Goal: Task Accomplishment & Management: Use online tool/utility

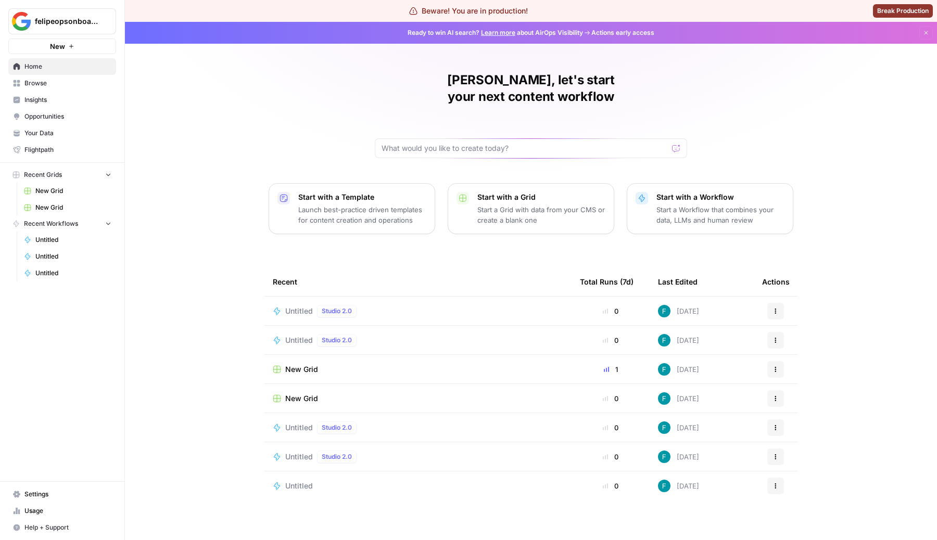
click at [41, 84] on span "Browse" at bounding box center [67, 83] width 87 height 9
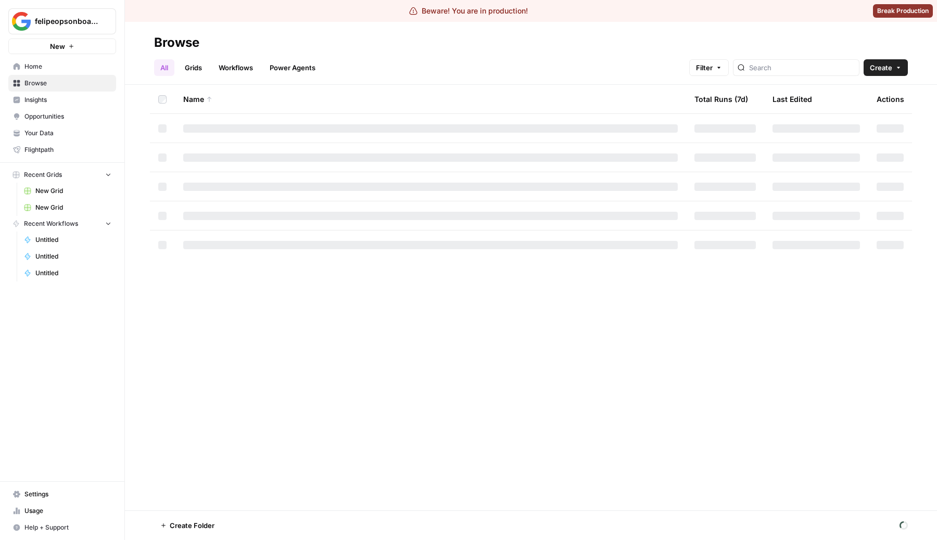
click at [877, 65] on span "Create" at bounding box center [881, 67] width 22 height 10
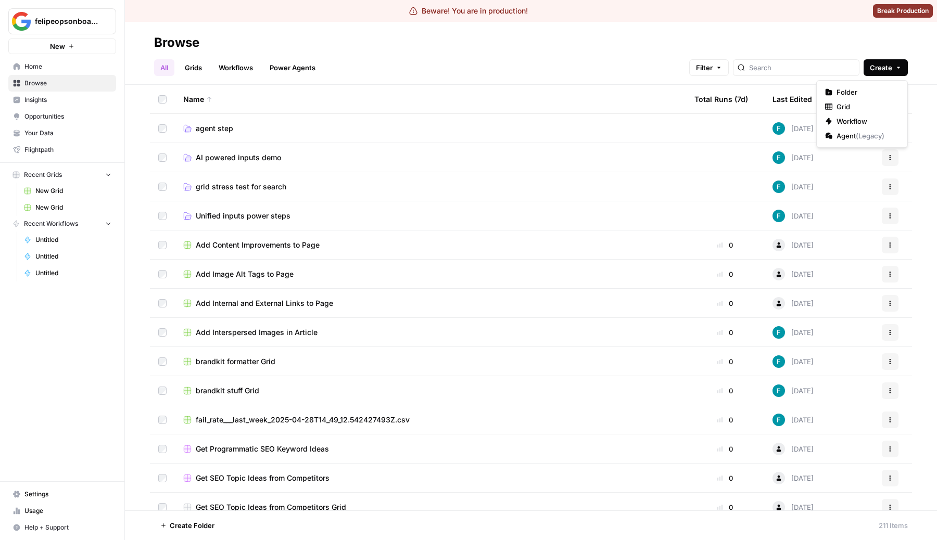
click at [192, 67] on link "Grids" at bounding box center [194, 67] width 30 height 17
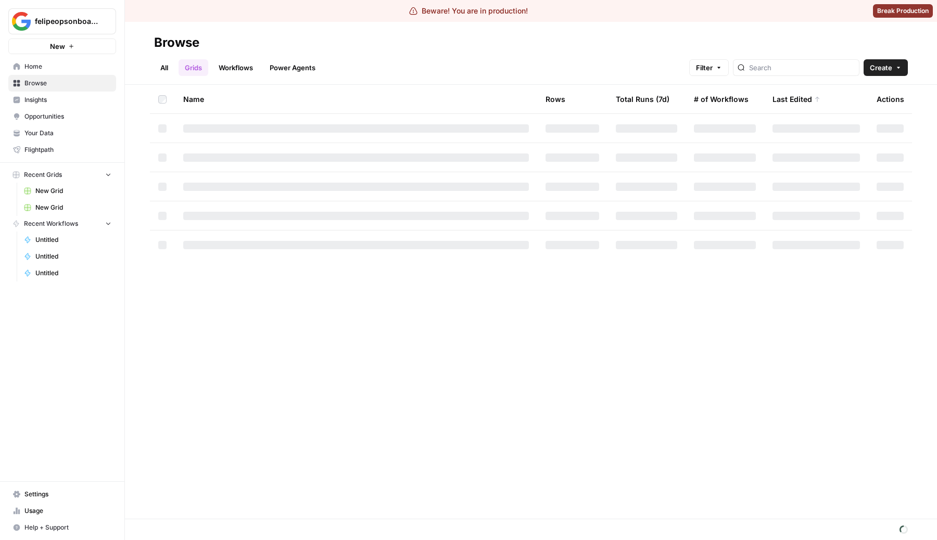
click at [900, 59] on button "Create" at bounding box center [885, 67] width 44 height 17
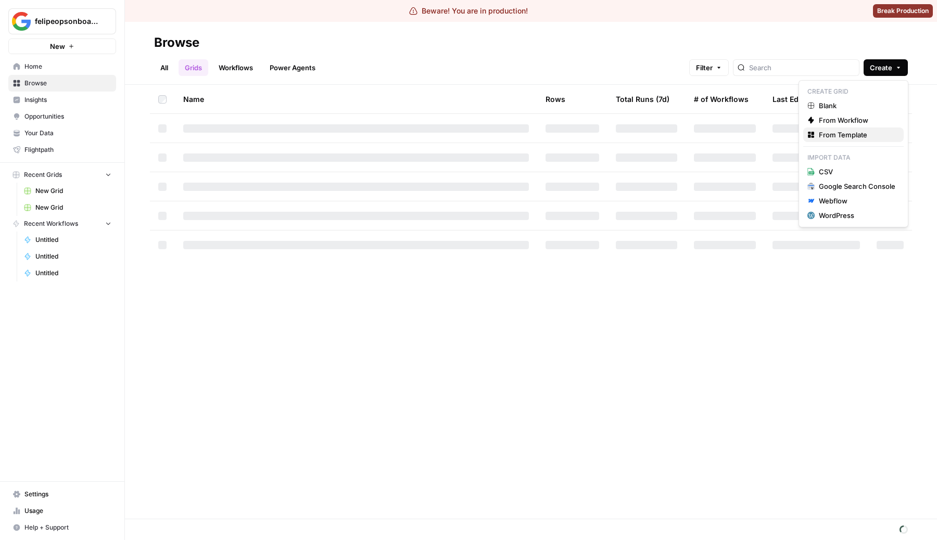
click at [861, 131] on span "From Template" at bounding box center [857, 135] width 77 height 10
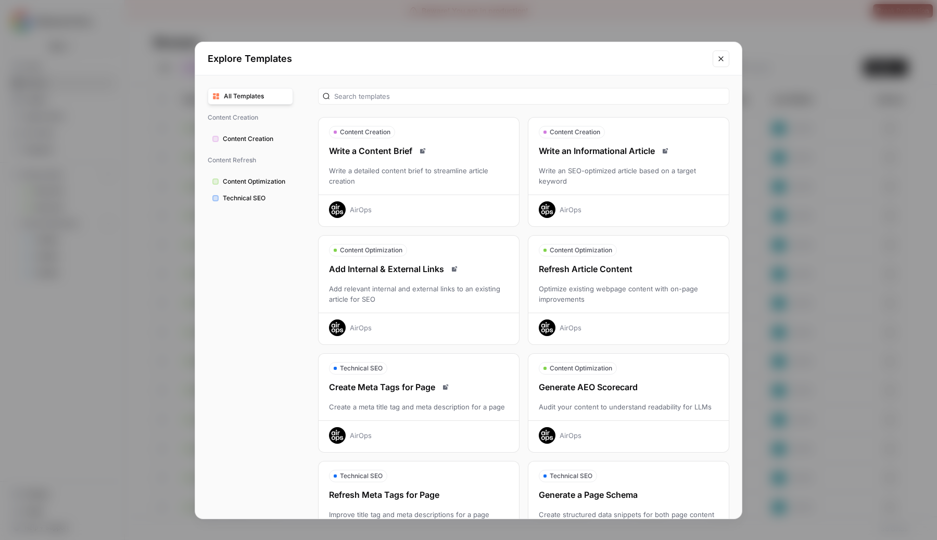
click at [391, 102] on div at bounding box center [523, 96] width 411 height 17
type input "what"
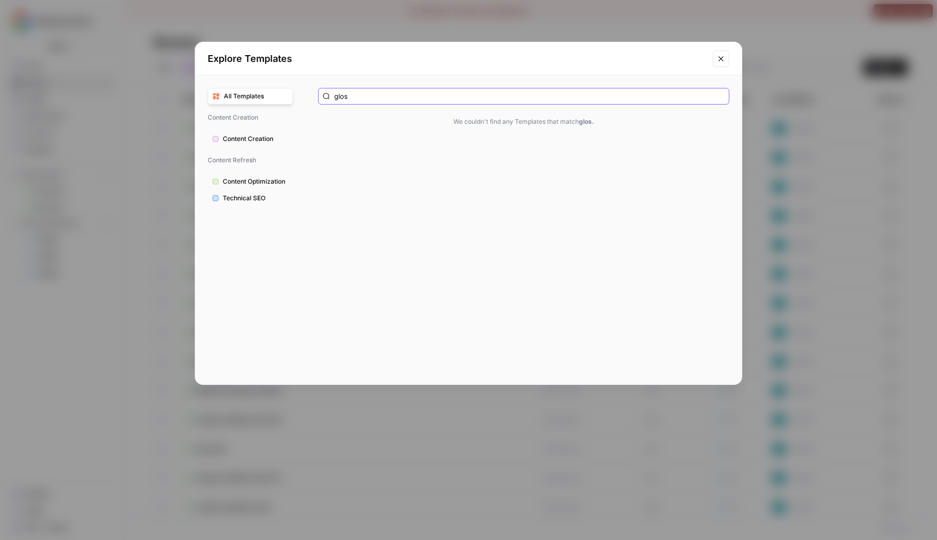
type input "gloss"
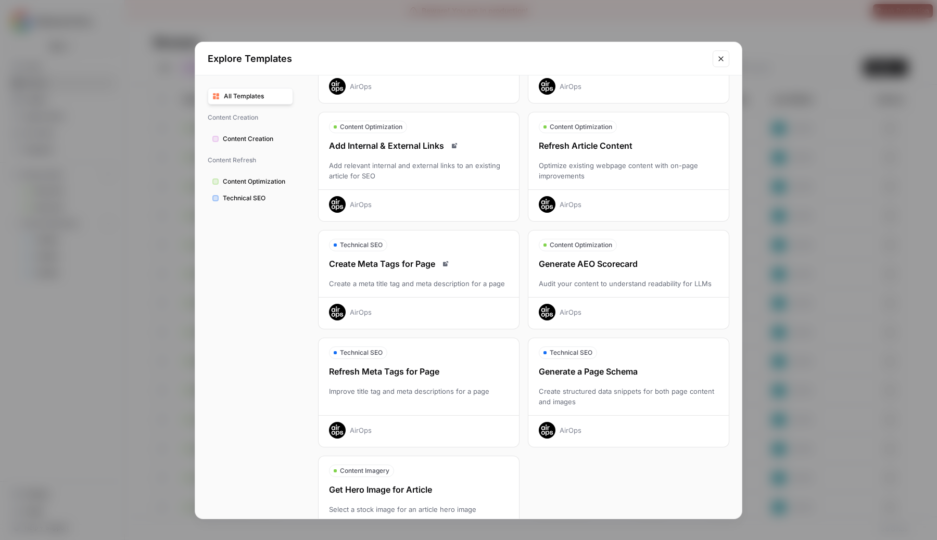
scroll to position [172, 0]
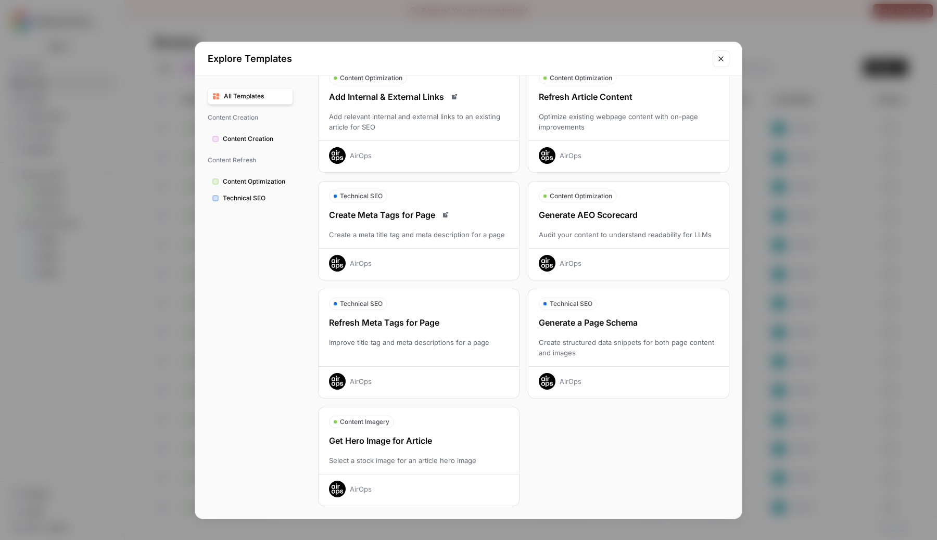
click at [149, 274] on div "Explore Templates All Templates Content Creation Content Creation Content Refre…" at bounding box center [468, 270] width 937 height 540
